Goal: Communication & Community: Answer question/provide support

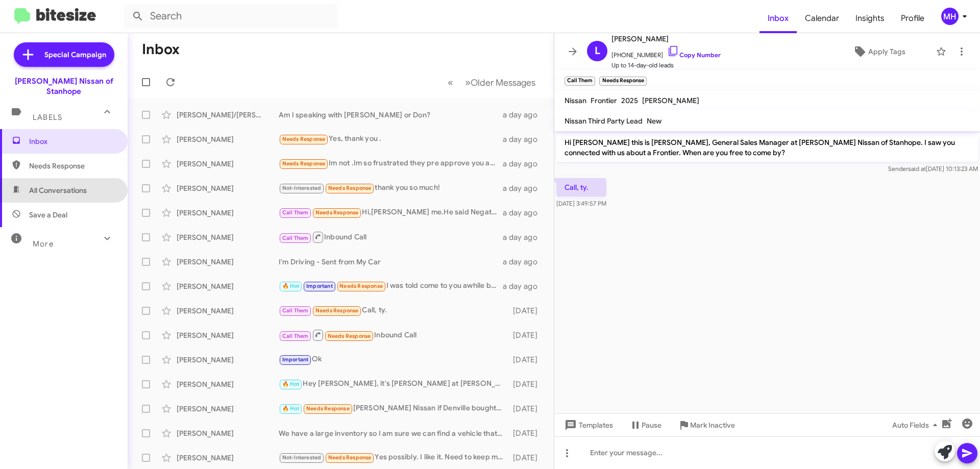
click at [66, 185] on span "All Conversations" at bounding box center [58, 190] width 58 height 10
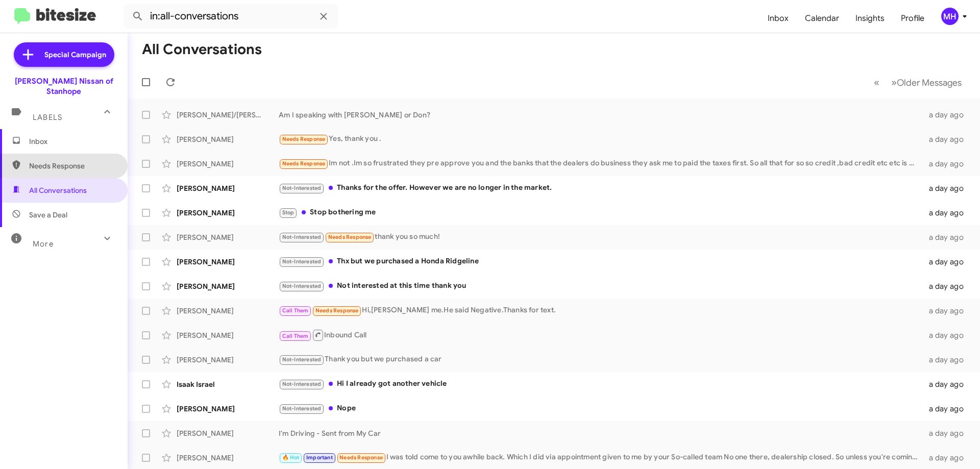
click at [70, 161] on span "Needs Response" at bounding box center [72, 166] width 87 height 10
type input "in:needs-response"
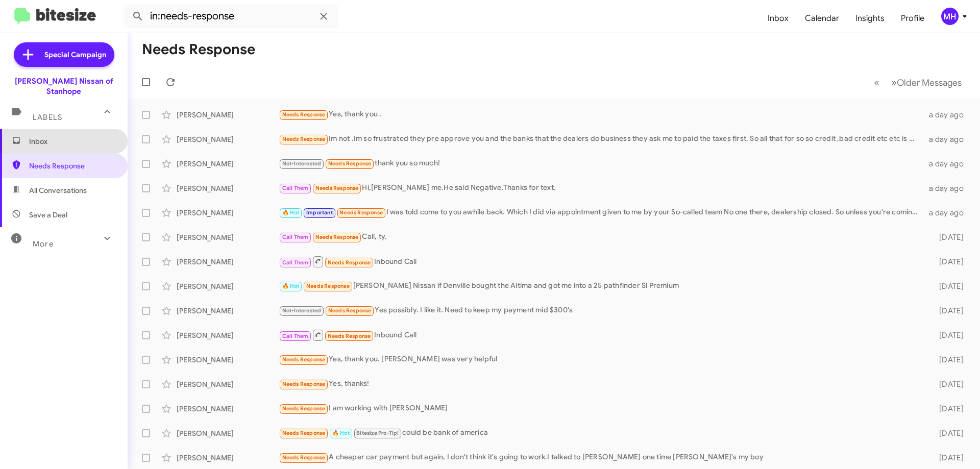
click at [70, 129] on span "Inbox" at bounding box center [64, 141] width 128 height 25
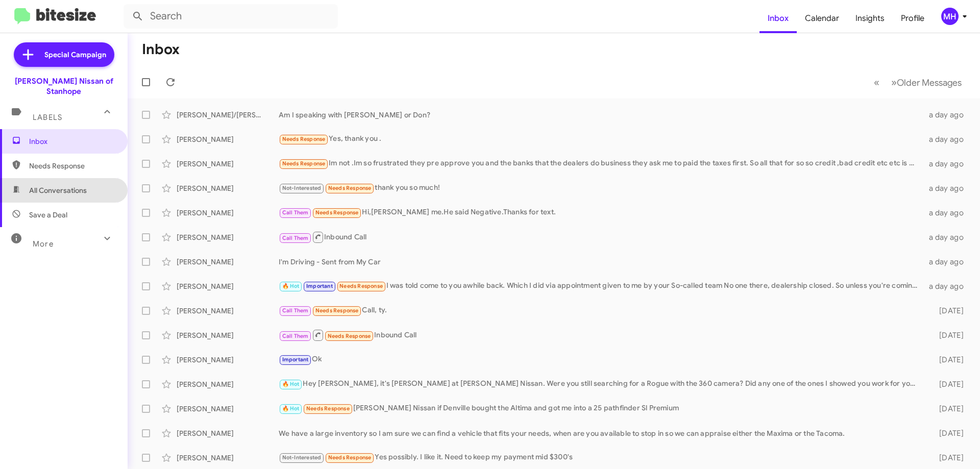
click at [63, 185] on span "All Conversations" at bounding box center [58, 190] width 58 height 10
type input "in:all-conversations"
